Goal: Transaction & Acquisition: Purchase product/service

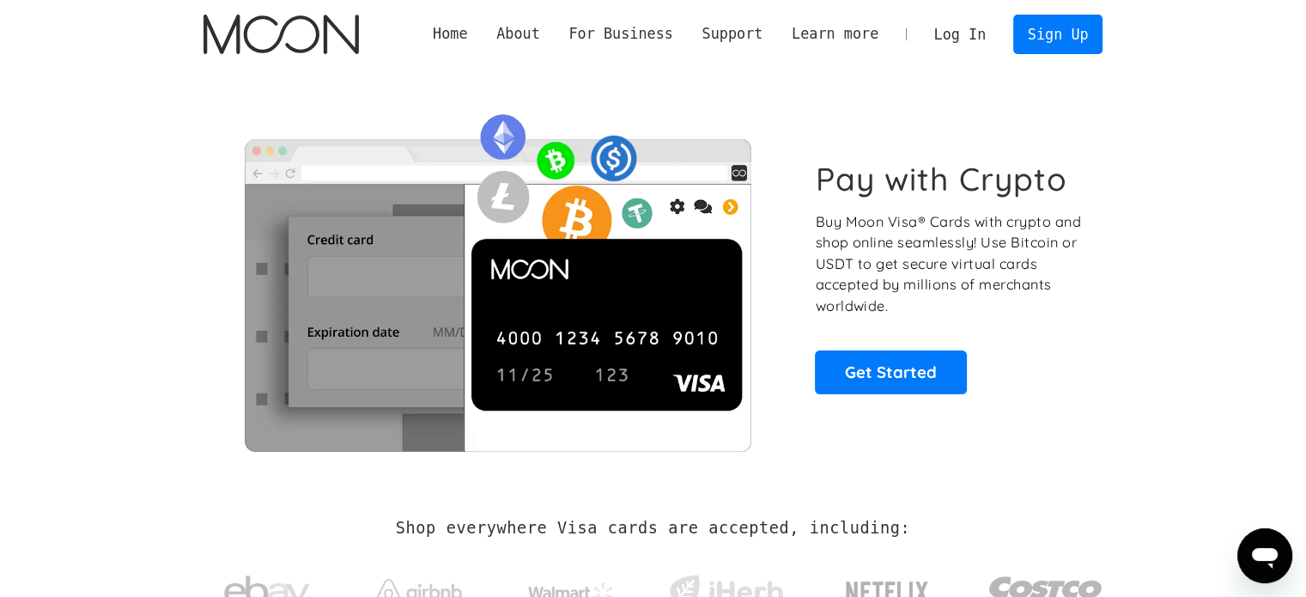
click at [980, 34] on link "Log In" at bounding box center [959, 34] width 81 height 38
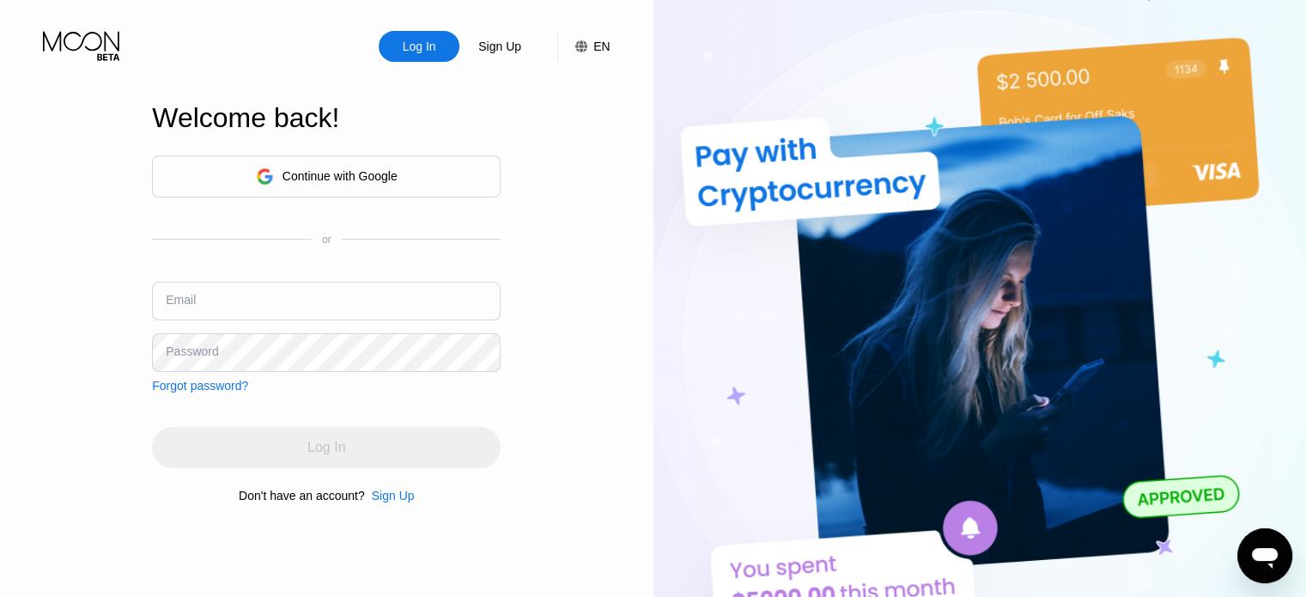
click at [378, 174] on div "Continue with Google" at bounding box center [339, 176] width 115 height 14
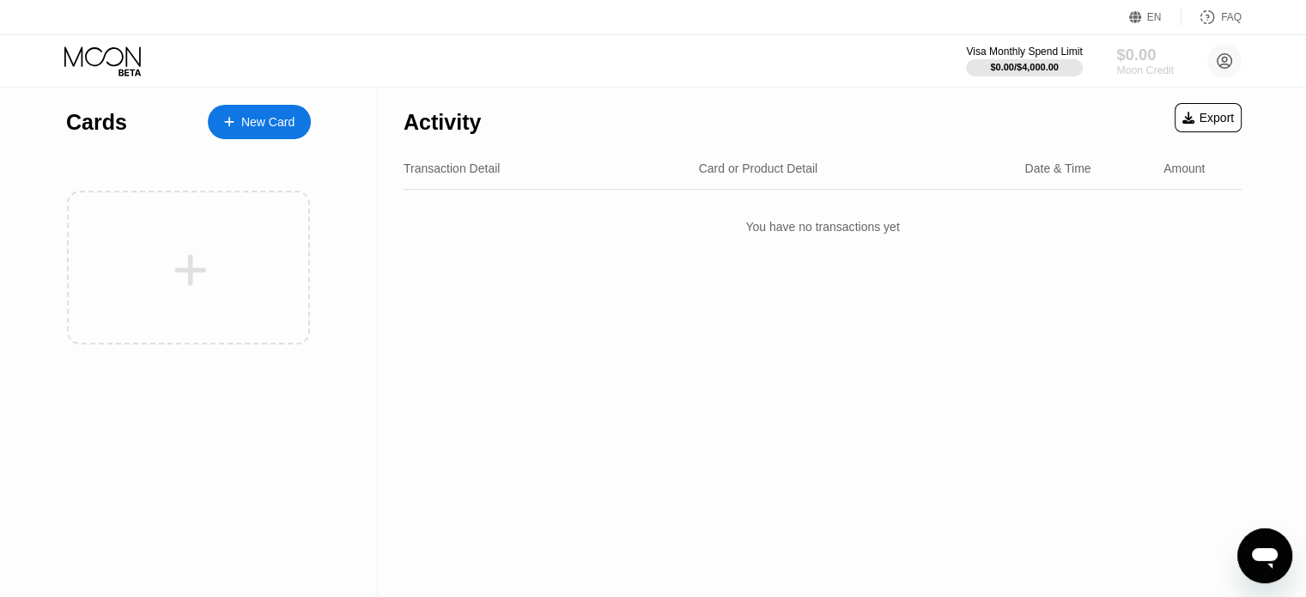
click at [1140, 60] on div "$0.00" at bounding box center [1145, 54] width 58 height 18
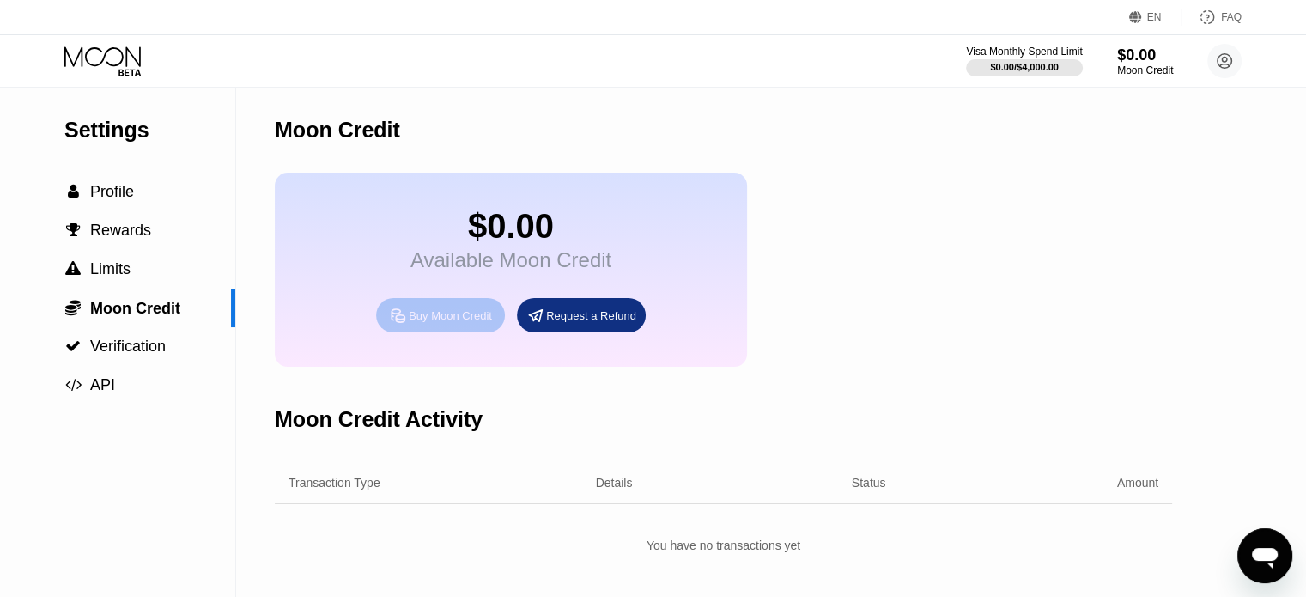
click at [486, 323] on div "Buy Moon Credit" at bounding box center [450, 315] width 83 height 15
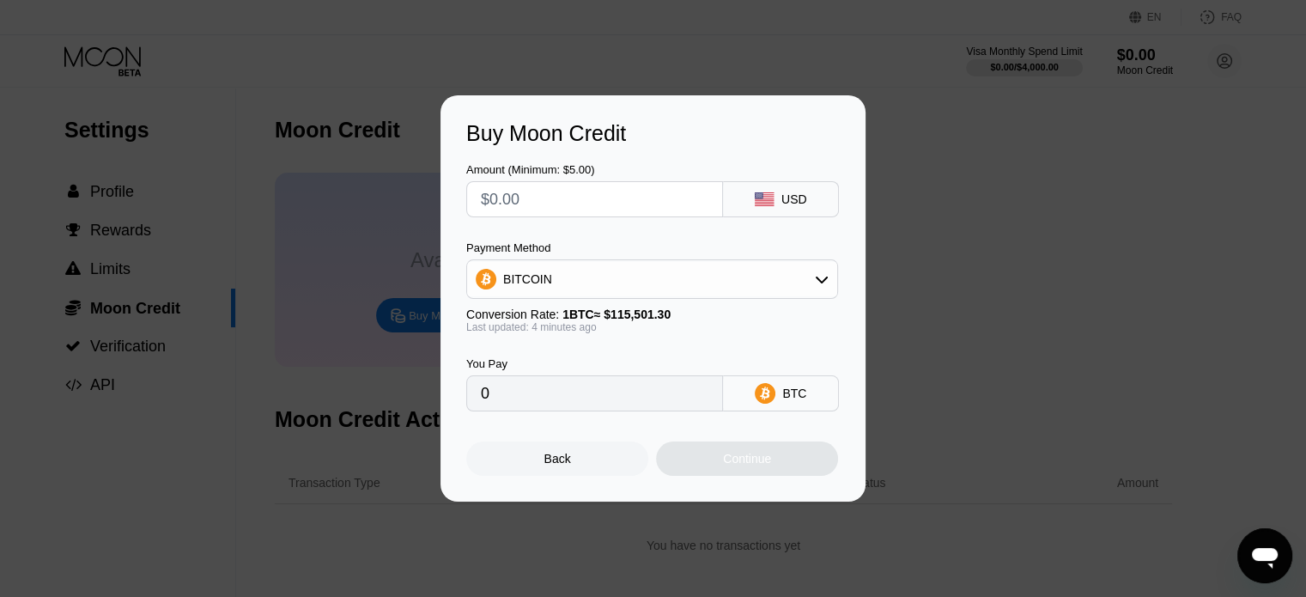
click at [599, 269] on div "BITCOIN" at bounding box center [652, 279] width 370 height 34
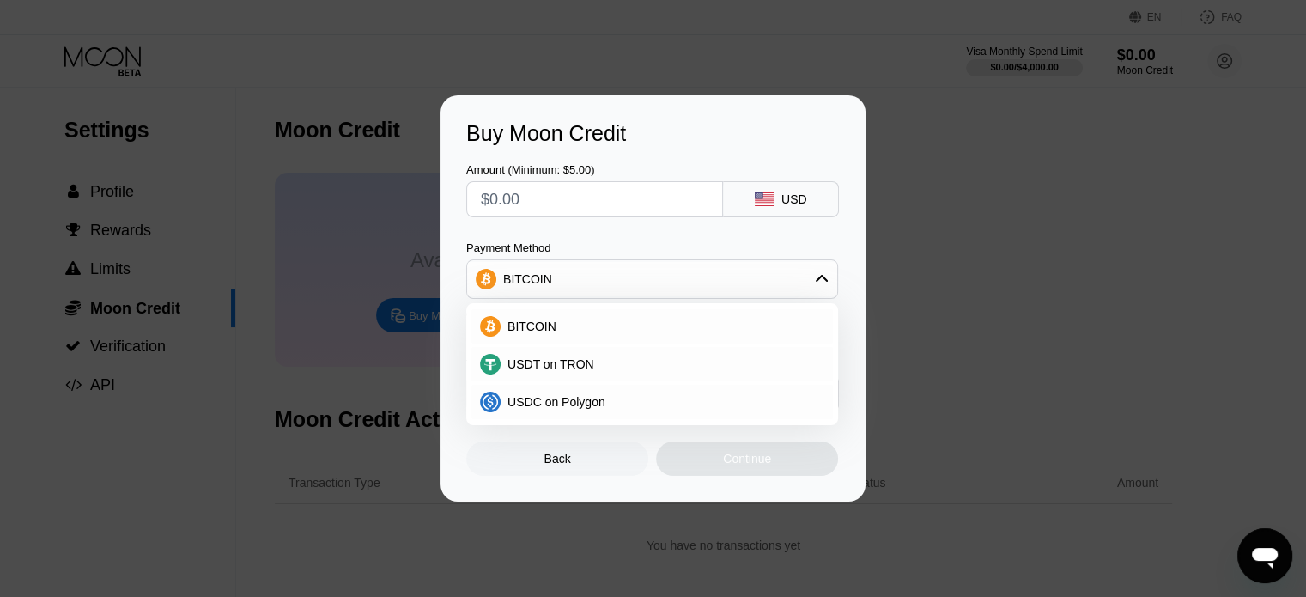
click at [666, 258] on div "Payment Method BITCOIN BITCOIN USDT on TRON USDC on Polygon" at bounding box center [652, 270] width 372 height 58
click at [691, 264] on div "BITCOIN" at bounding box center [652, 279] width 370 height 34
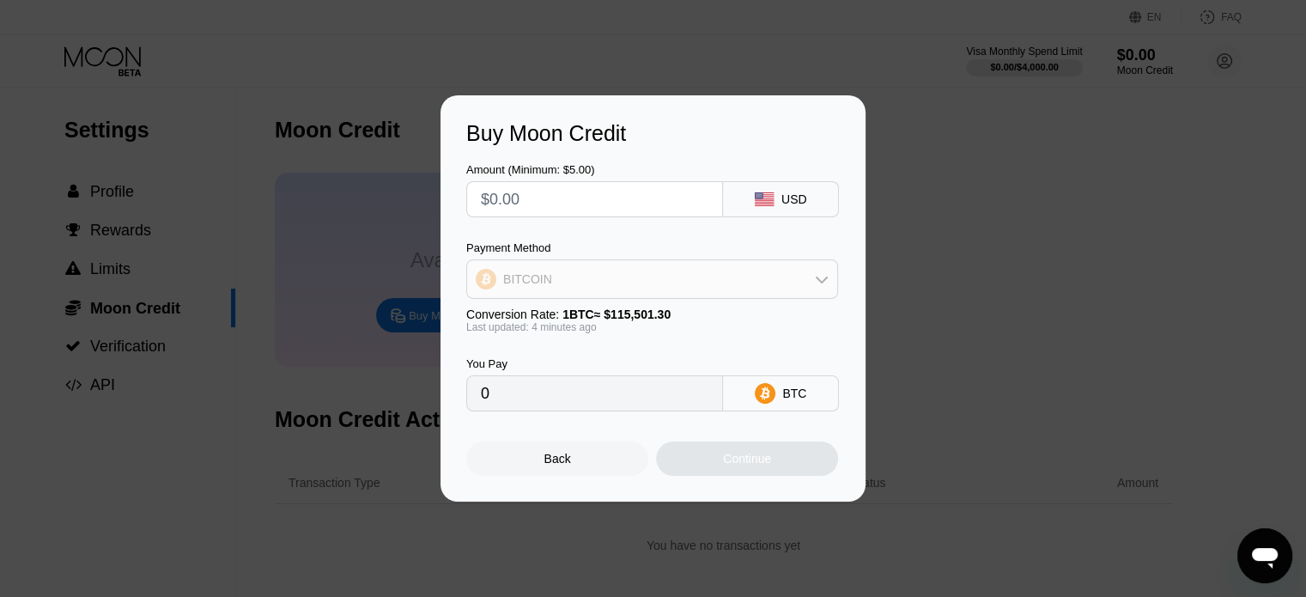
click at [682, 295] on div "BITCOIN" at bounding box center [652, 279] width 370 height 34
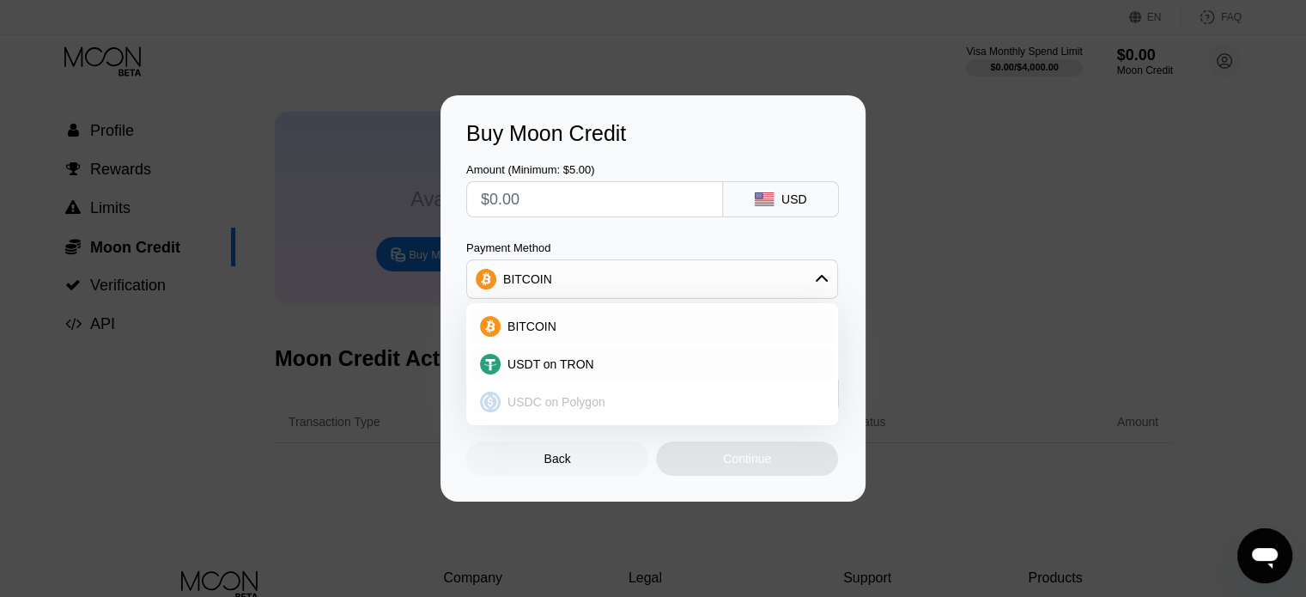
scroll to position [37, 0]
